Goal: Browse casually

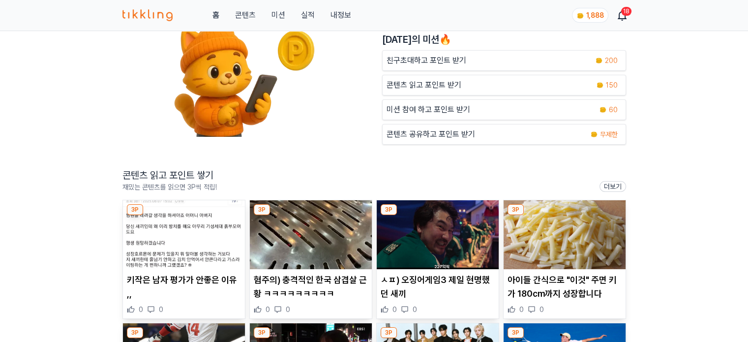
scroll to position [148, 0]
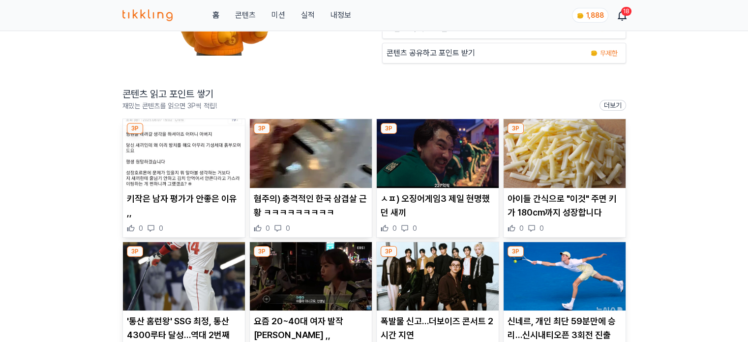
click at [198, 166] on img at bounding box center [184, 153] width 122 height 69
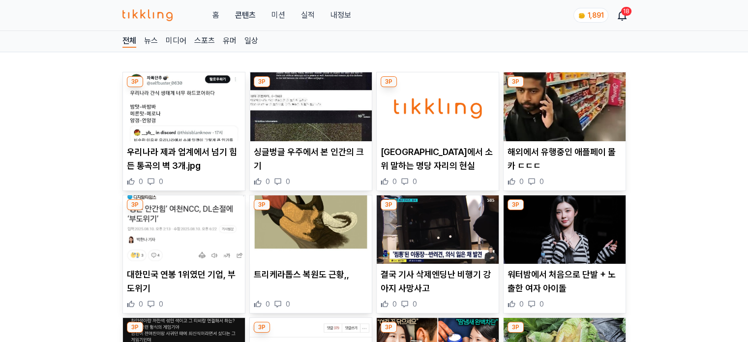
click at [291, 115] on img at bounding box center [311, 106] width 122 height 69
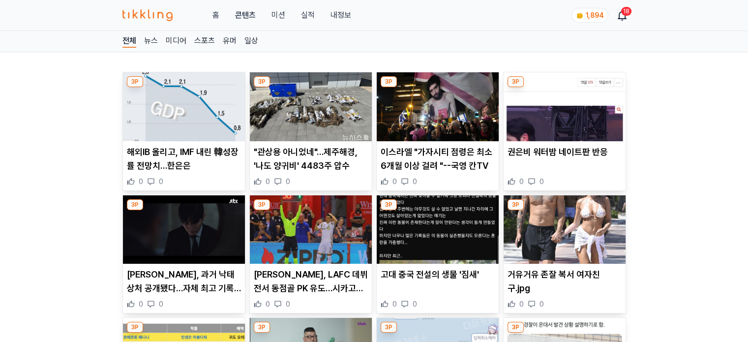
click at [192, 127] on img at bounding box center [184, 106] width 122 height 69
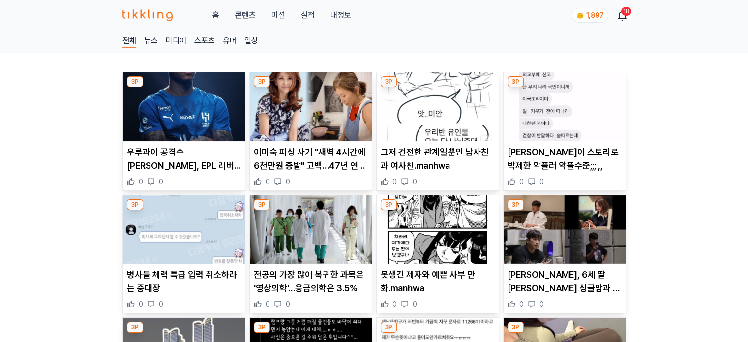
click at [309, 113] on img at bounding box center [311, 106] width 122 height 69
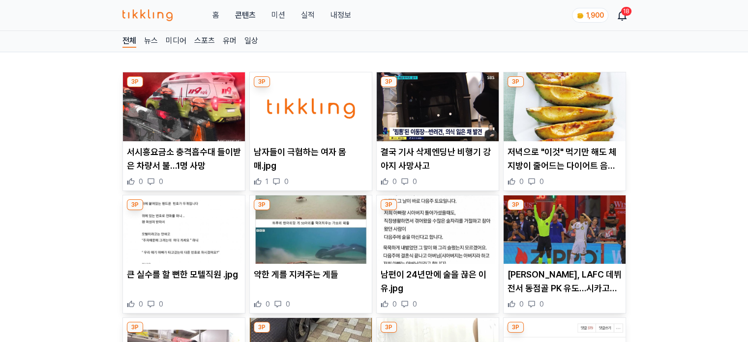
click at [425, 121] on img at bounding box center [438, 106] width 122 height 69
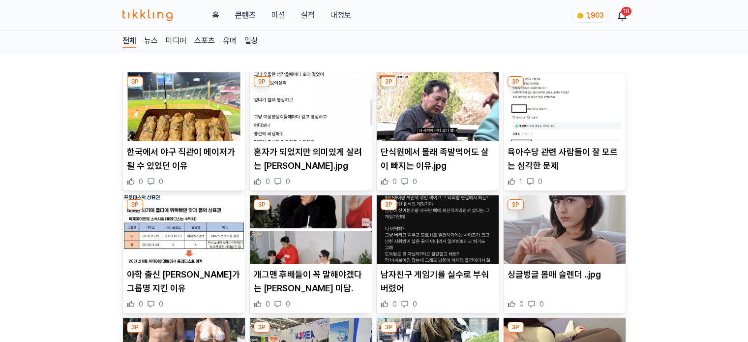
click at [435, 116] on img at bounding box center [438, 106] width 122 height 69
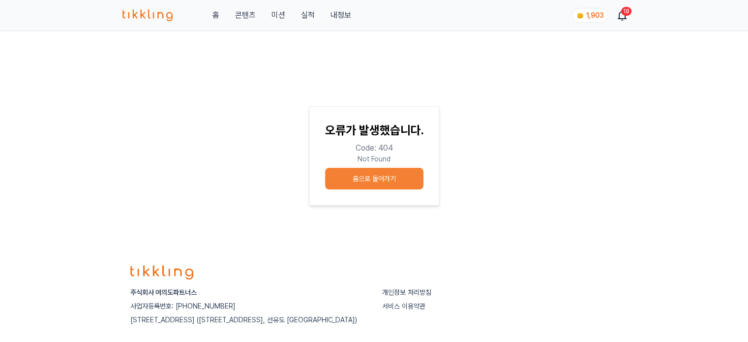
click at [279, 21] on div "홈 콘텐츠 미션 실적 내정보 1,903 18" at bounding box center [374, 15] width 504 height 30
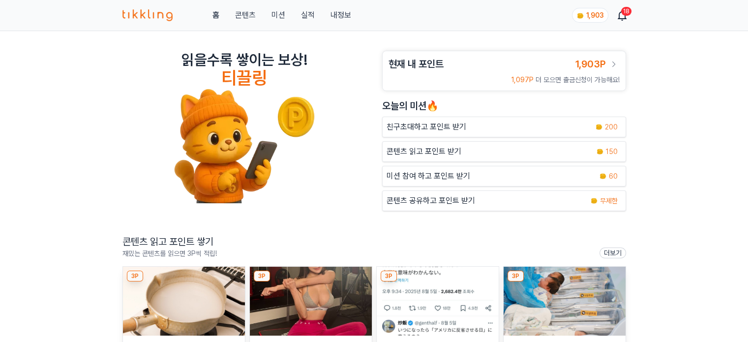
click at [210, 283] on img at bounding box center [184, 301] width 122 height 69
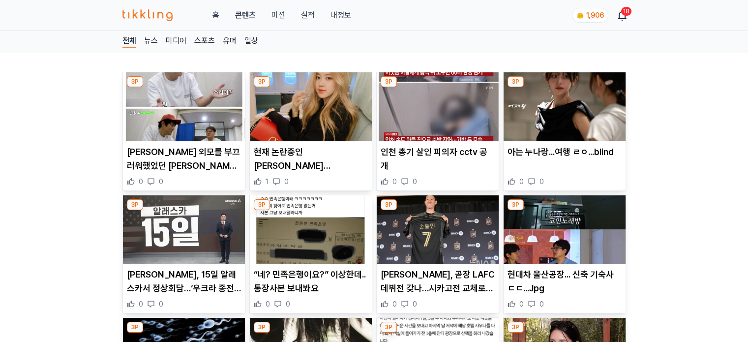
click at [317, 228] on img at bounding box center [311, 229] width 122 height 69
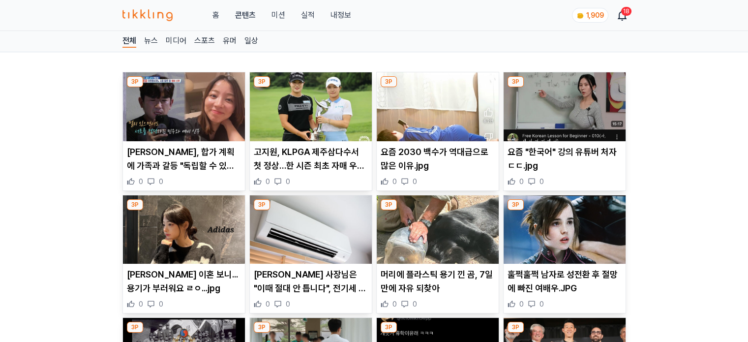
click at [429, 118] on img at bounding box center [438, 106] width 122 height 69
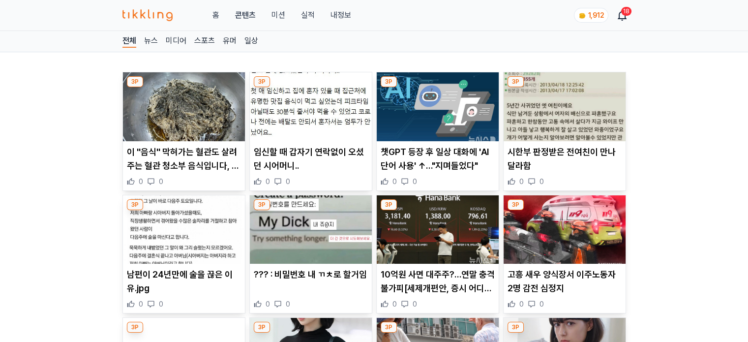
click at [185, 232] on img at bounding box center [184, 229] width 122 height 69
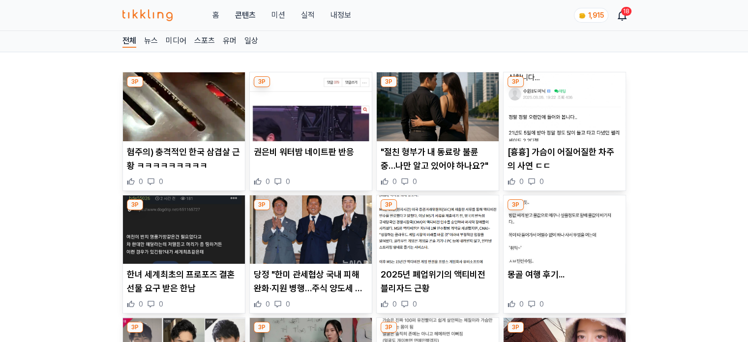
click at [436, 247] on img at bounding box center [438, 229] width 122 height 69
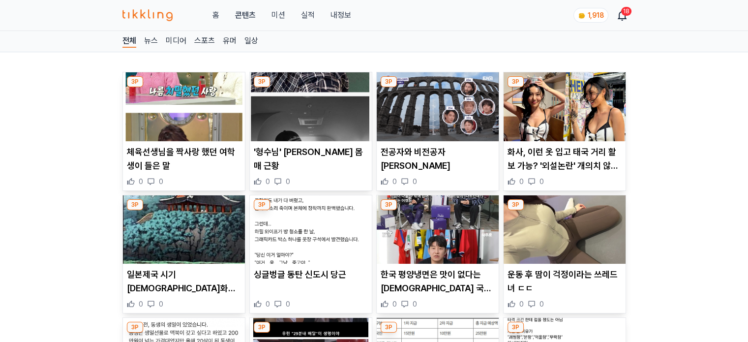
click at [460, 109] on img at bounding box center [438, 106] width 122 height 69
